Goal: Task Accomplishment & Management: Manage account settings

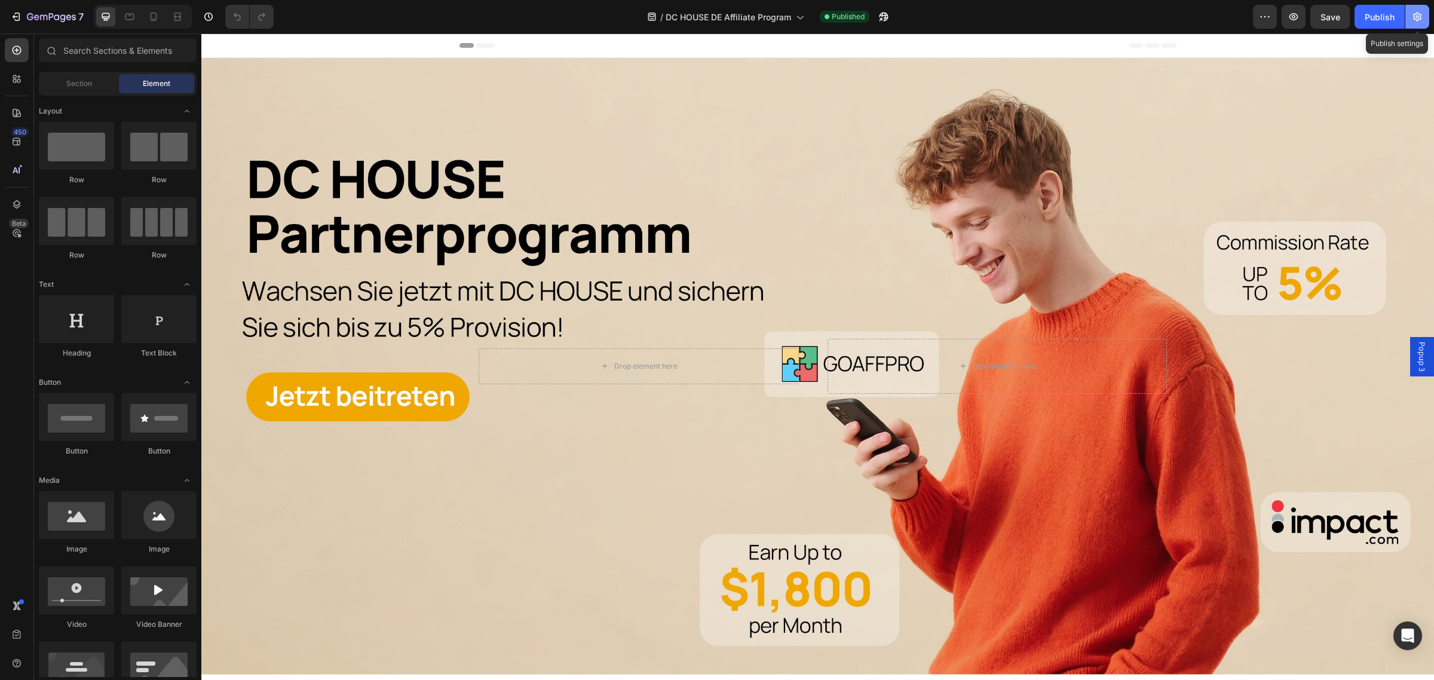
click at [1411, 25] on button "button" at bounding box center [1418, 17] width 24 height 24
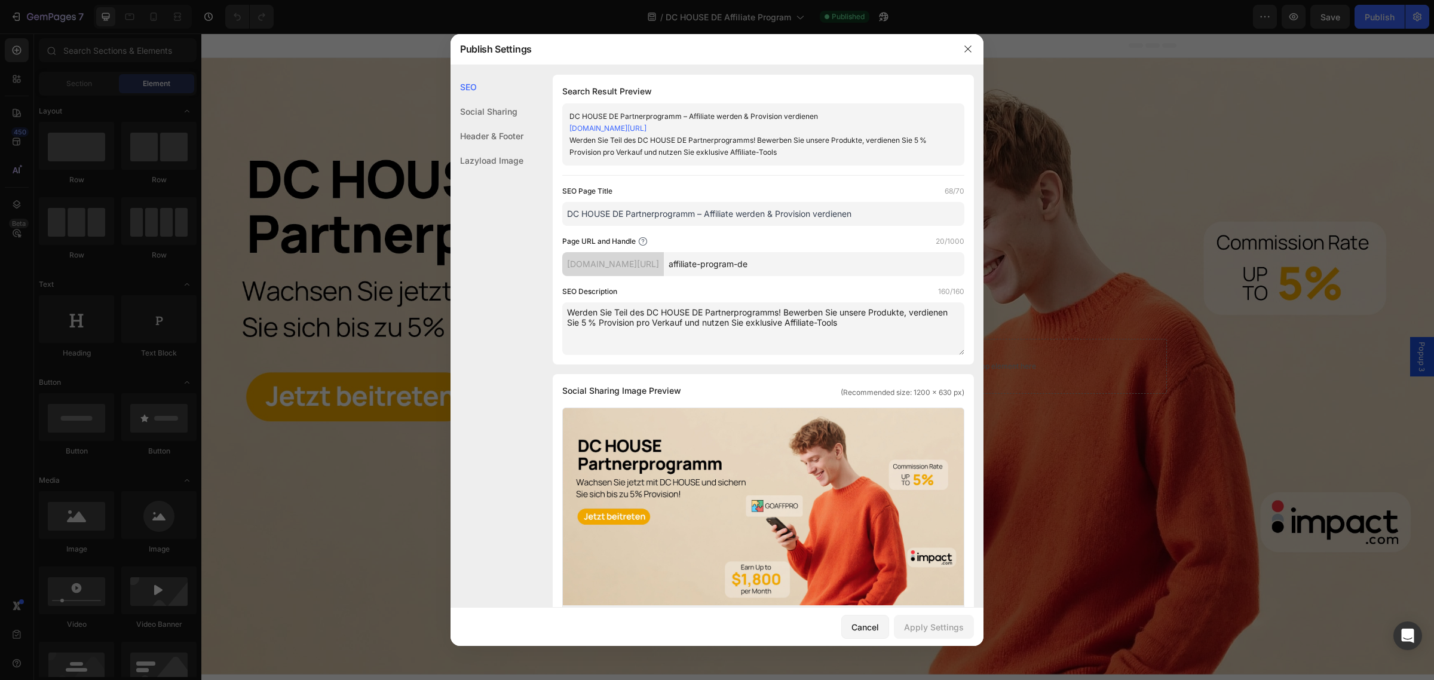
drag, startPoint x: 461, startPoint y: 130, endPoint x: 467, endPoint y: 131, distance: 6.7
click at [461, 148] on div "Header & Footer" at bounding box center [487, 160] width 73 height 25
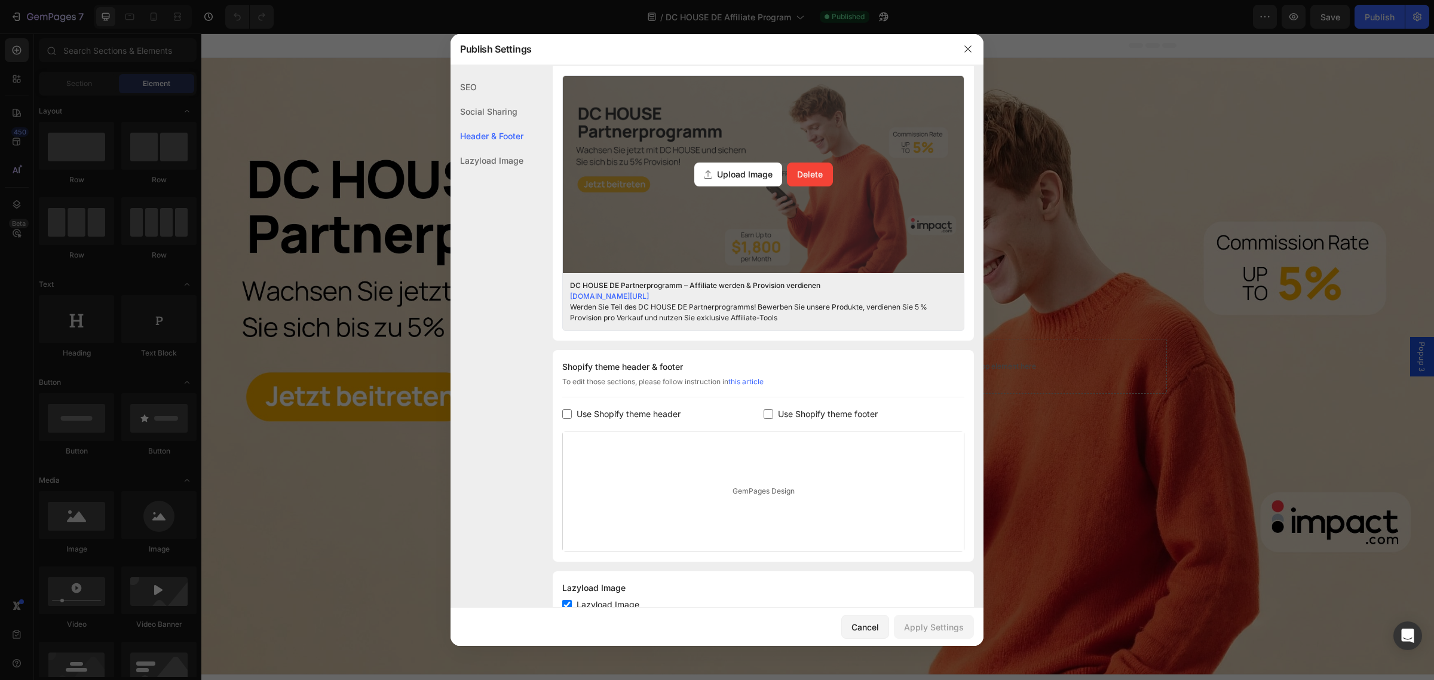
scroll to position [375, 0]
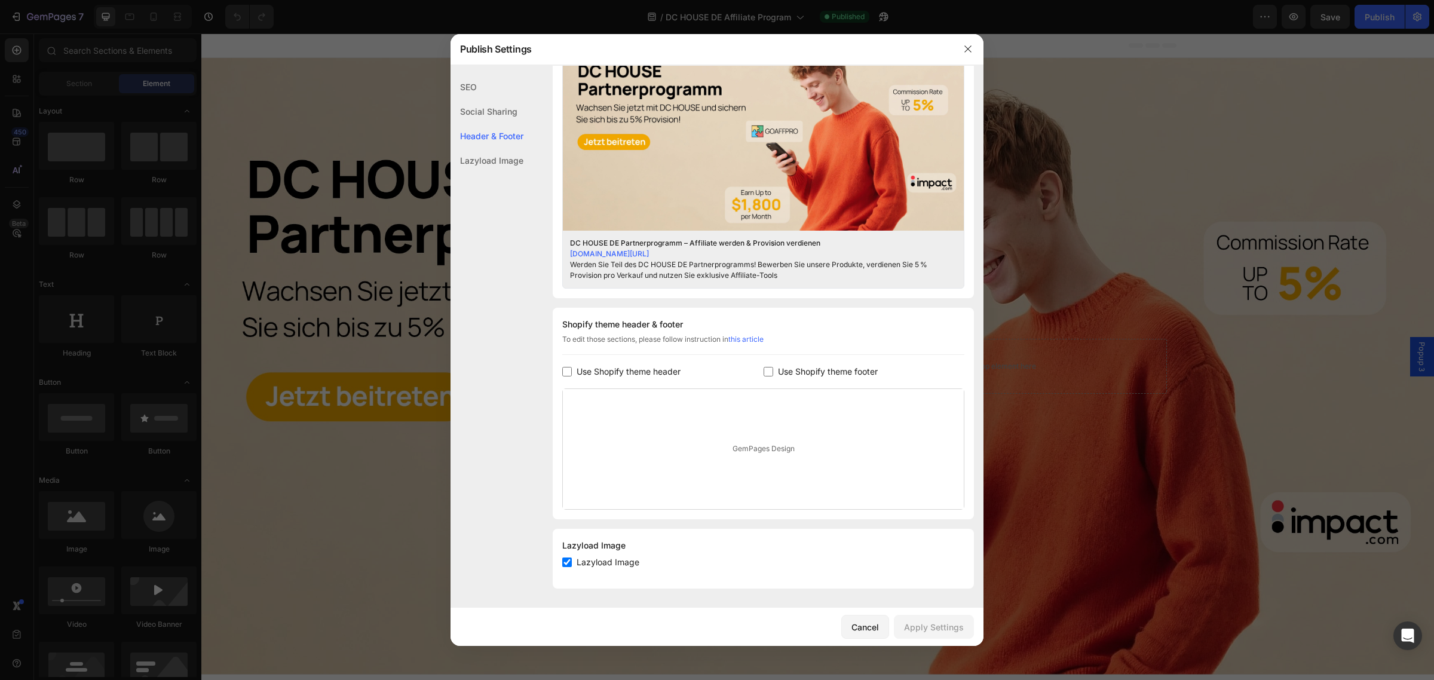
click at [798, 374] on span "Use Shopify theme footer" at bounding box center [828, 372] width 100 height 14
checkbox input "true"
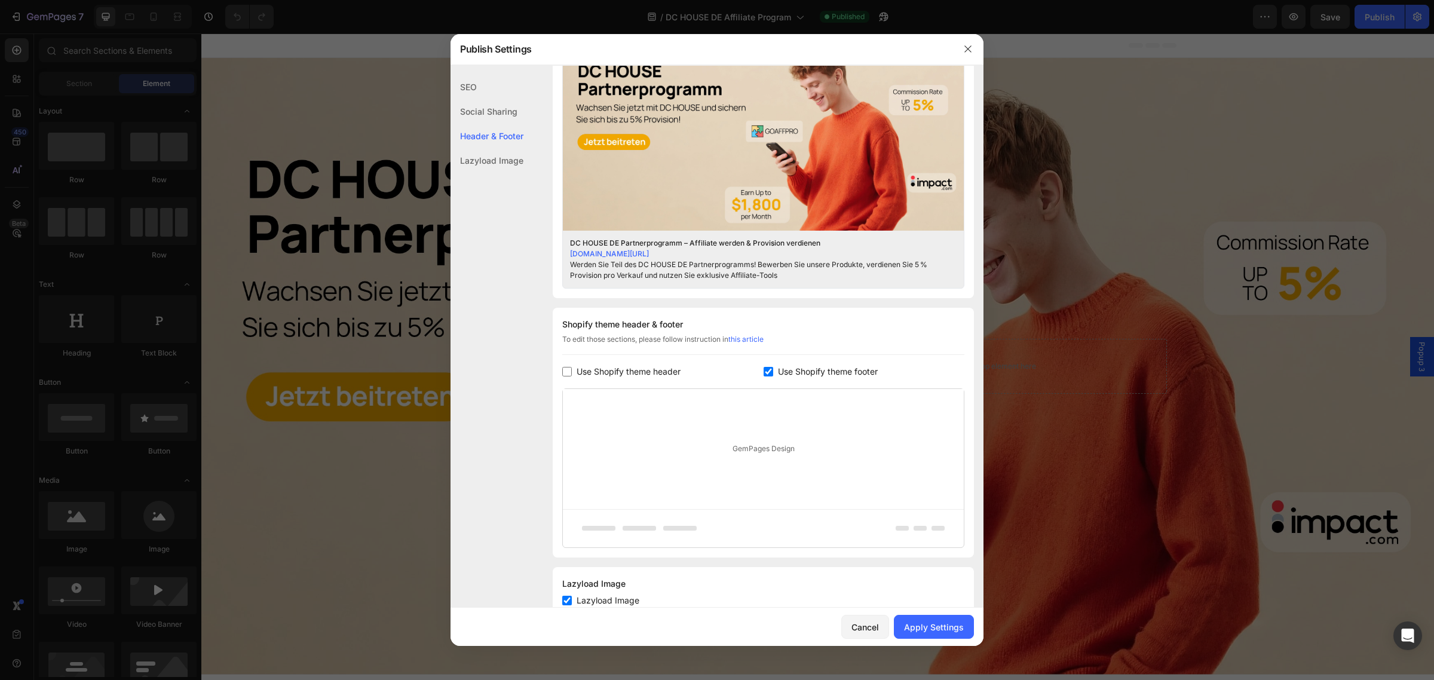
click at [604, 372] on span "Use Shopify theme header" at bounding box center [629, 372] width 104 height 14
checkbox input "true"
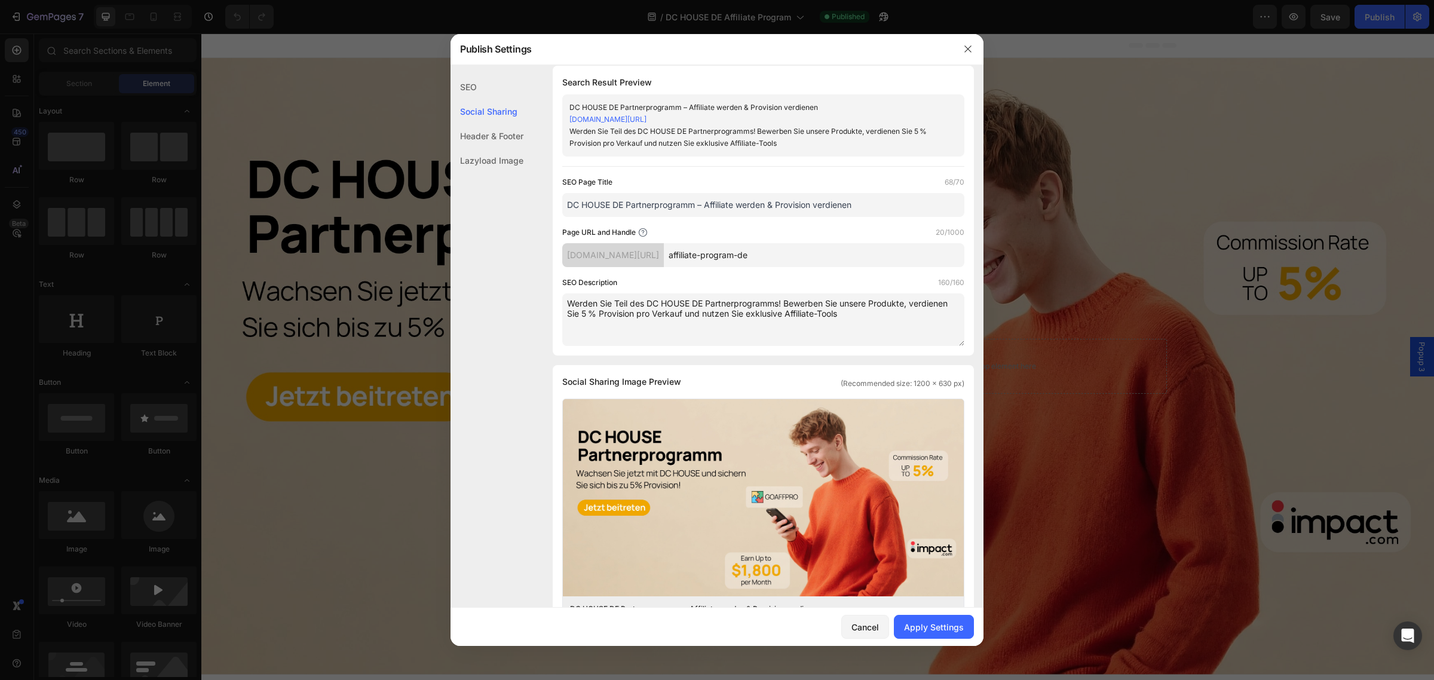
scroll to position [0, 0]
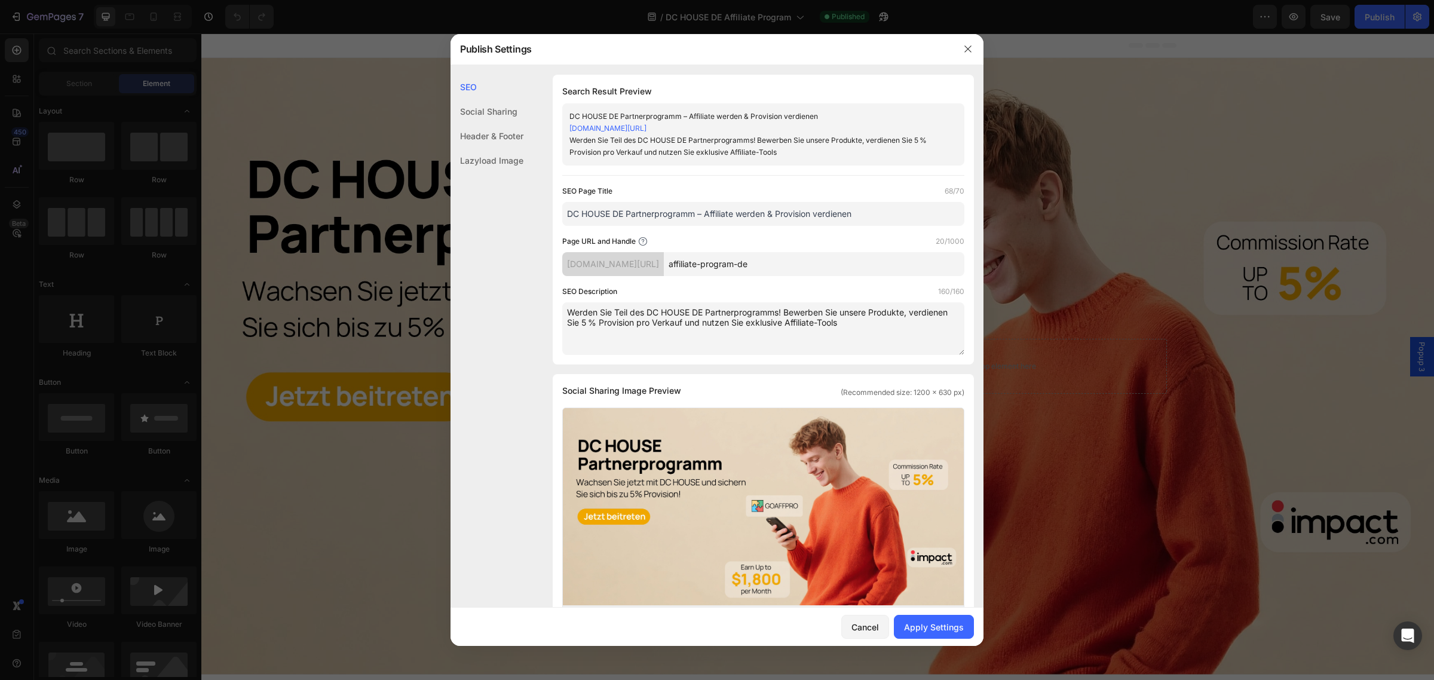
click at [494, 161] on div "Lazyload Image" at bounding box center [487, 160] width 73 height 25
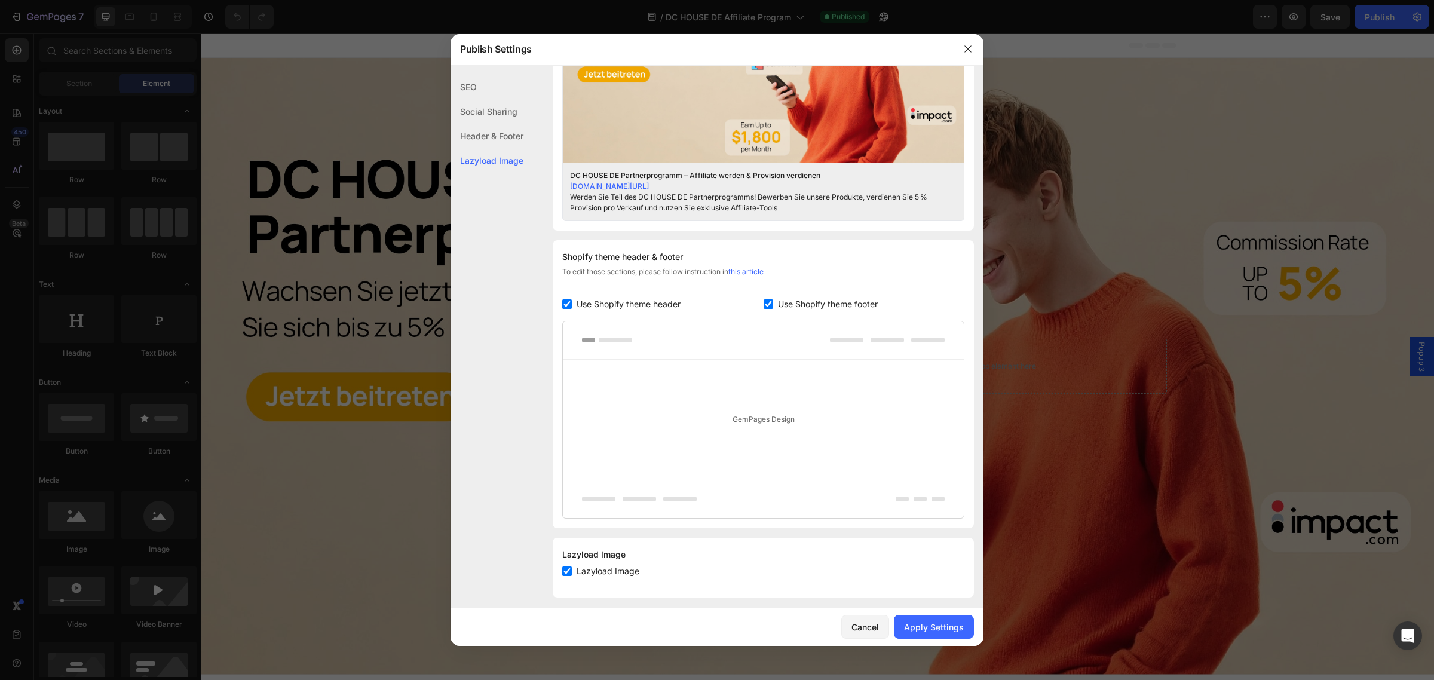
scroll to position [451, 0]
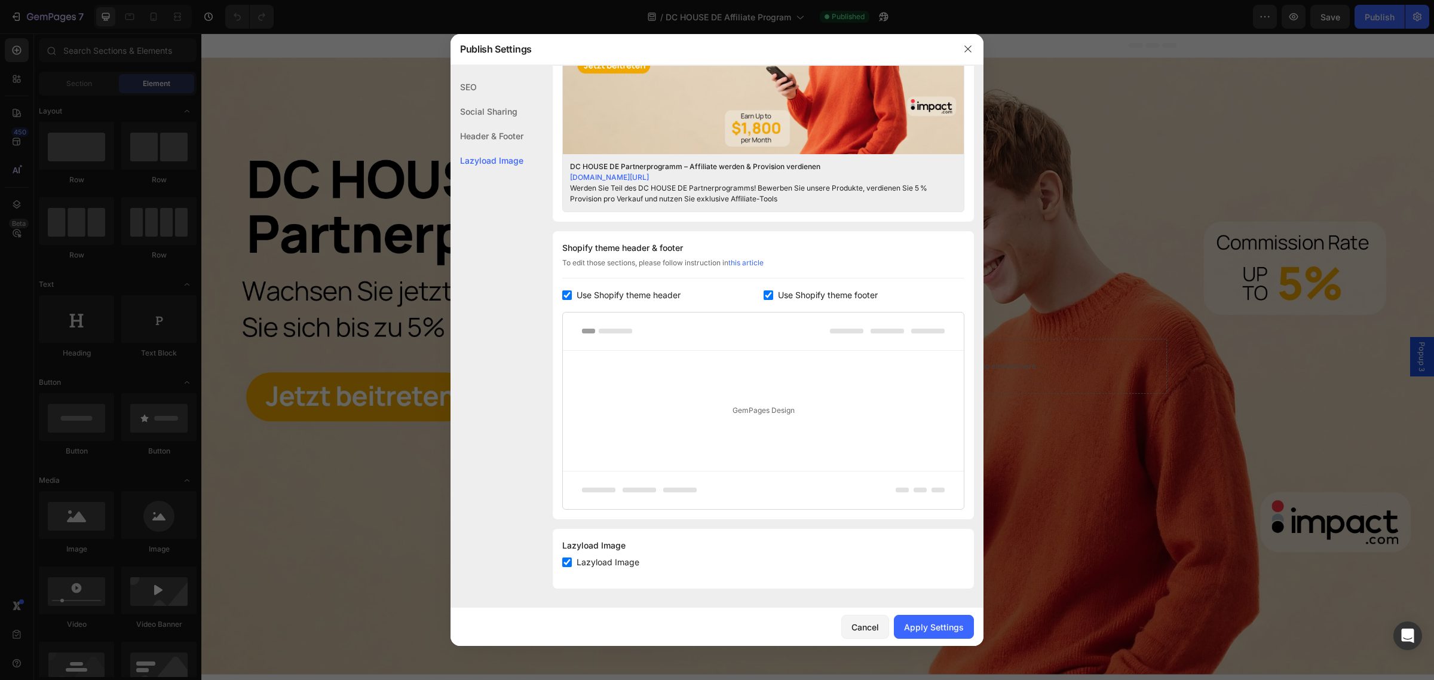
click at [497, 148] on div "Header & Footer" at bounding box center [487, 160] width 73 height 25
click at [480, 124] on div "Social Sharing" at bounding box center [487, 136] width 73 height 25
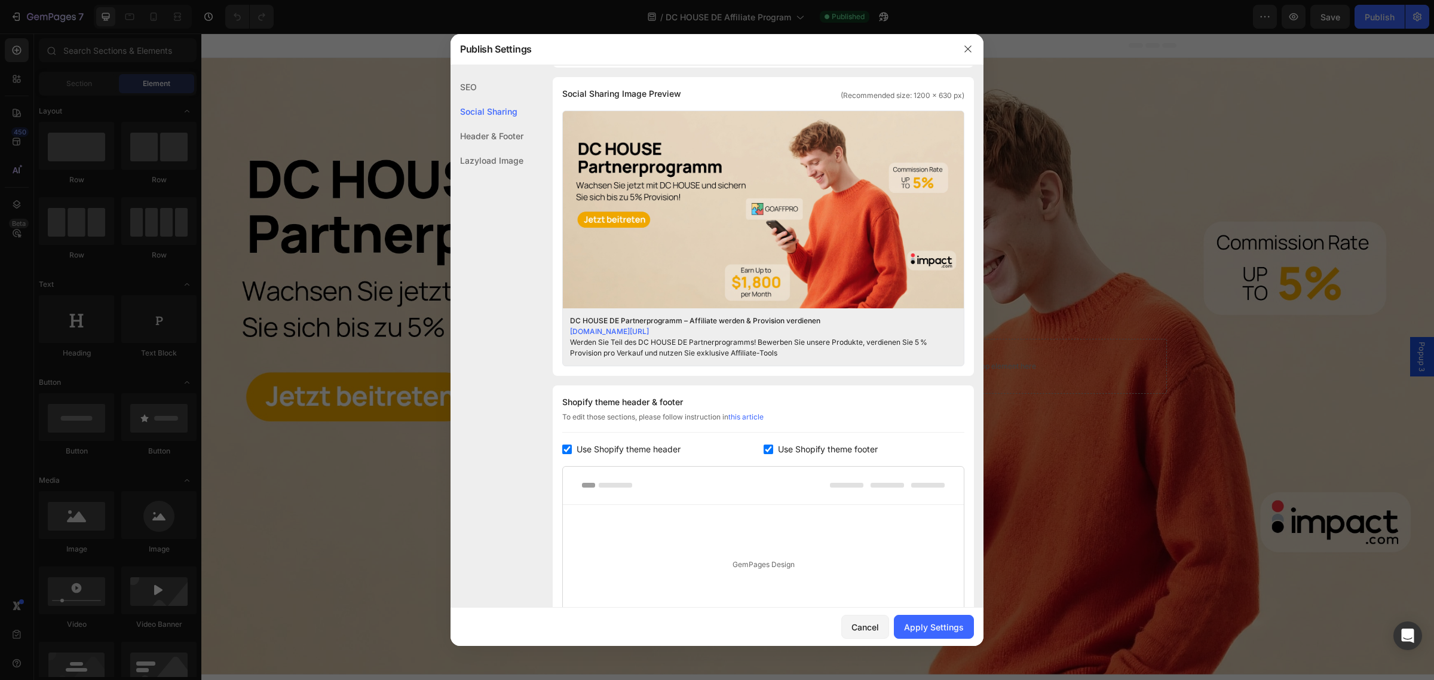
click at [473, 99] on div "SEO" at bounding box center [487, 111] width 73 height 25
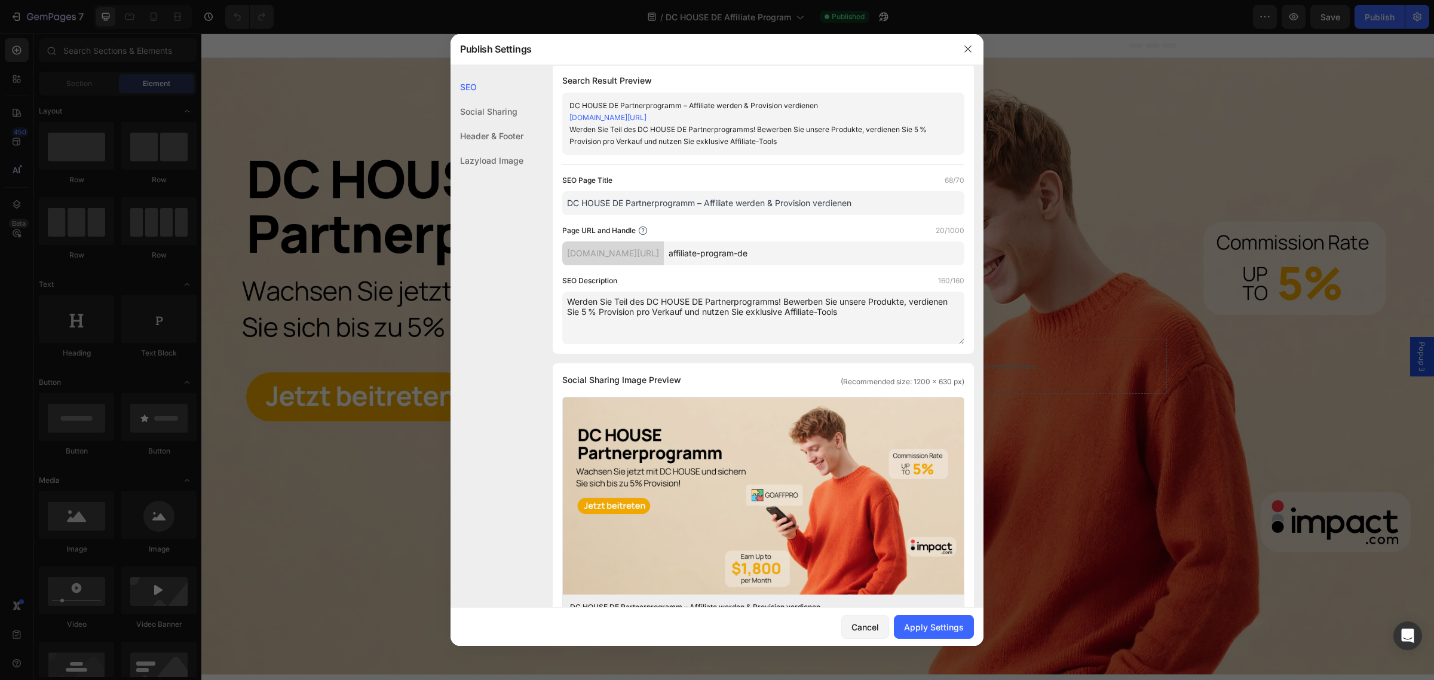
scroll to position [0, 0]
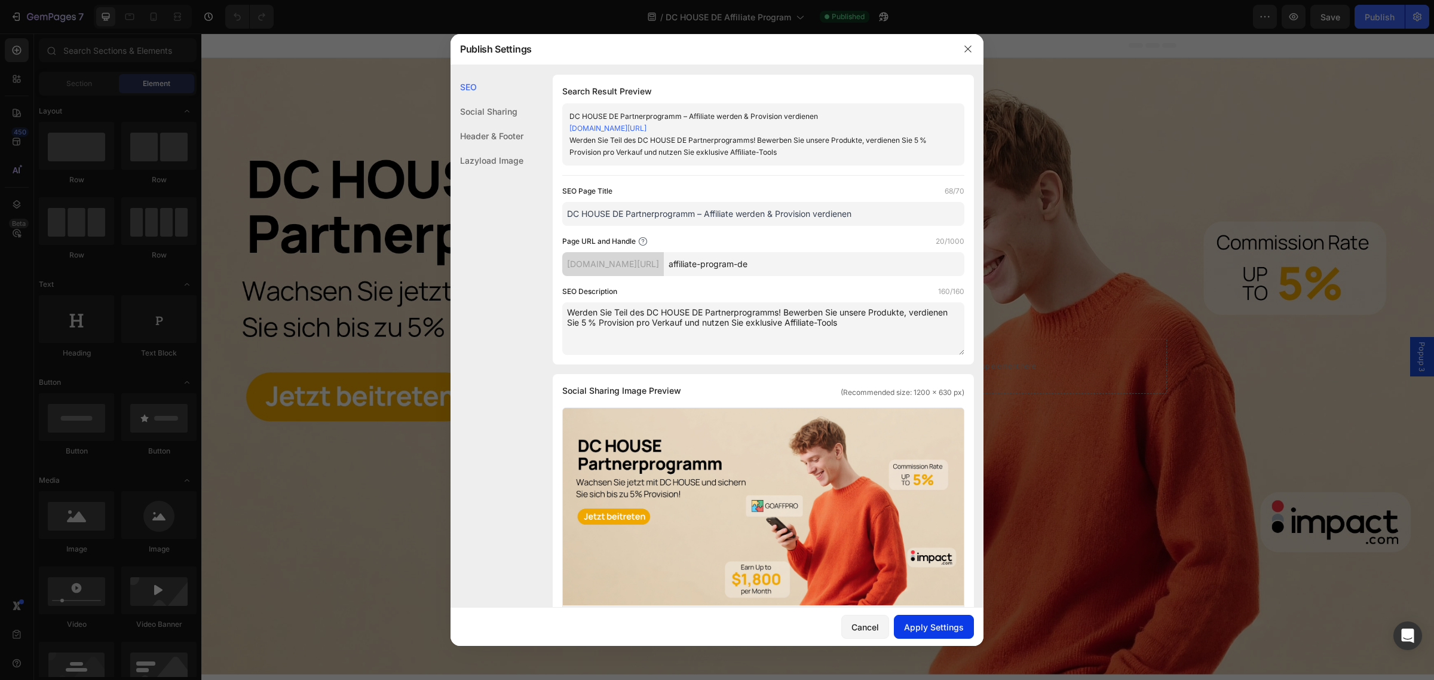
click at [937, 632] on div "Apply Settings" at bounding box center [934, 627] width 60 height 13
click at [968, 45] on icon "button" at bounding box center [968, 49] width 10 height 10
